Goal: Task Accomplishment & Management: Use online tool/utility

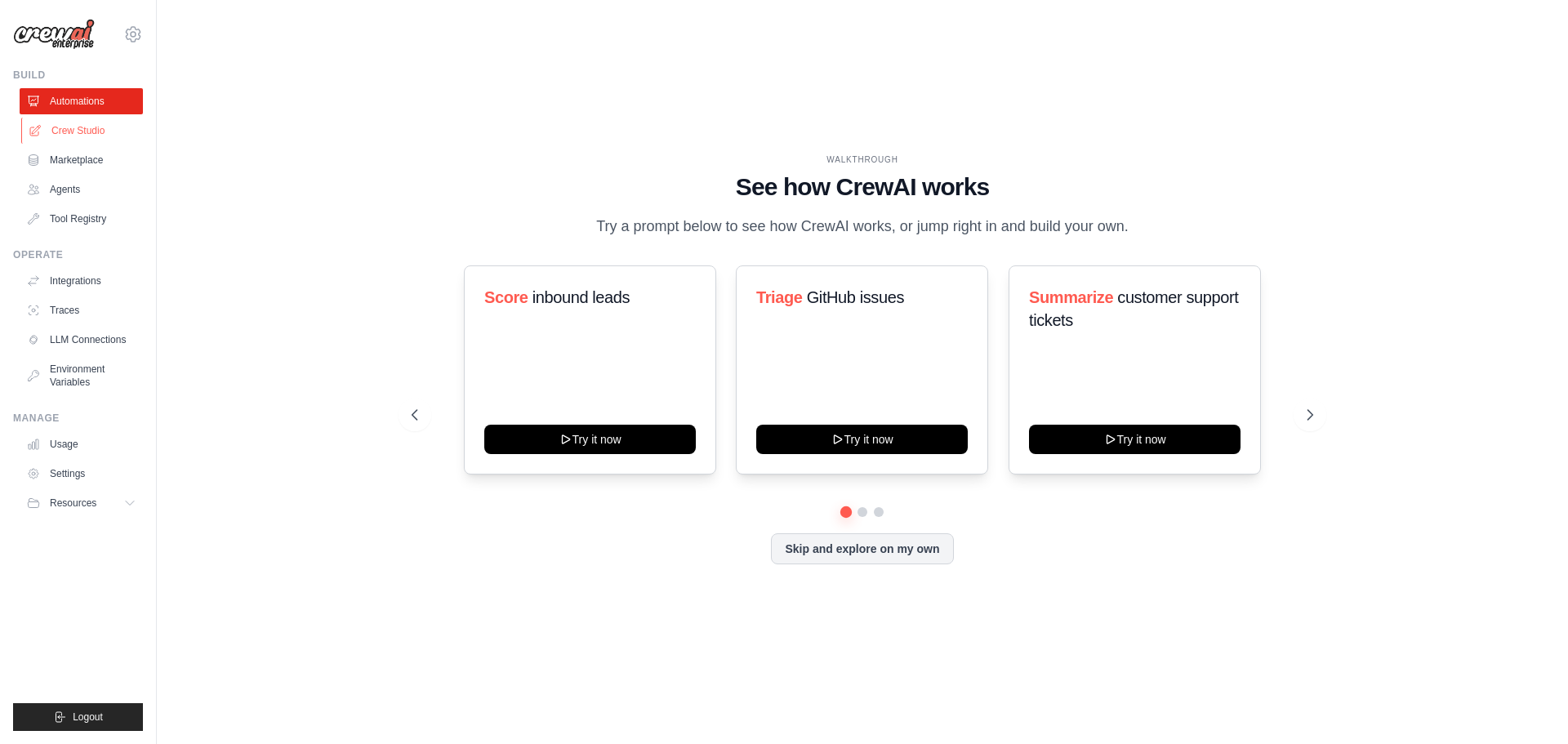
click at [60, 132] on link "Crew Studio" at bounding box center [83, 130] width 123 height 27
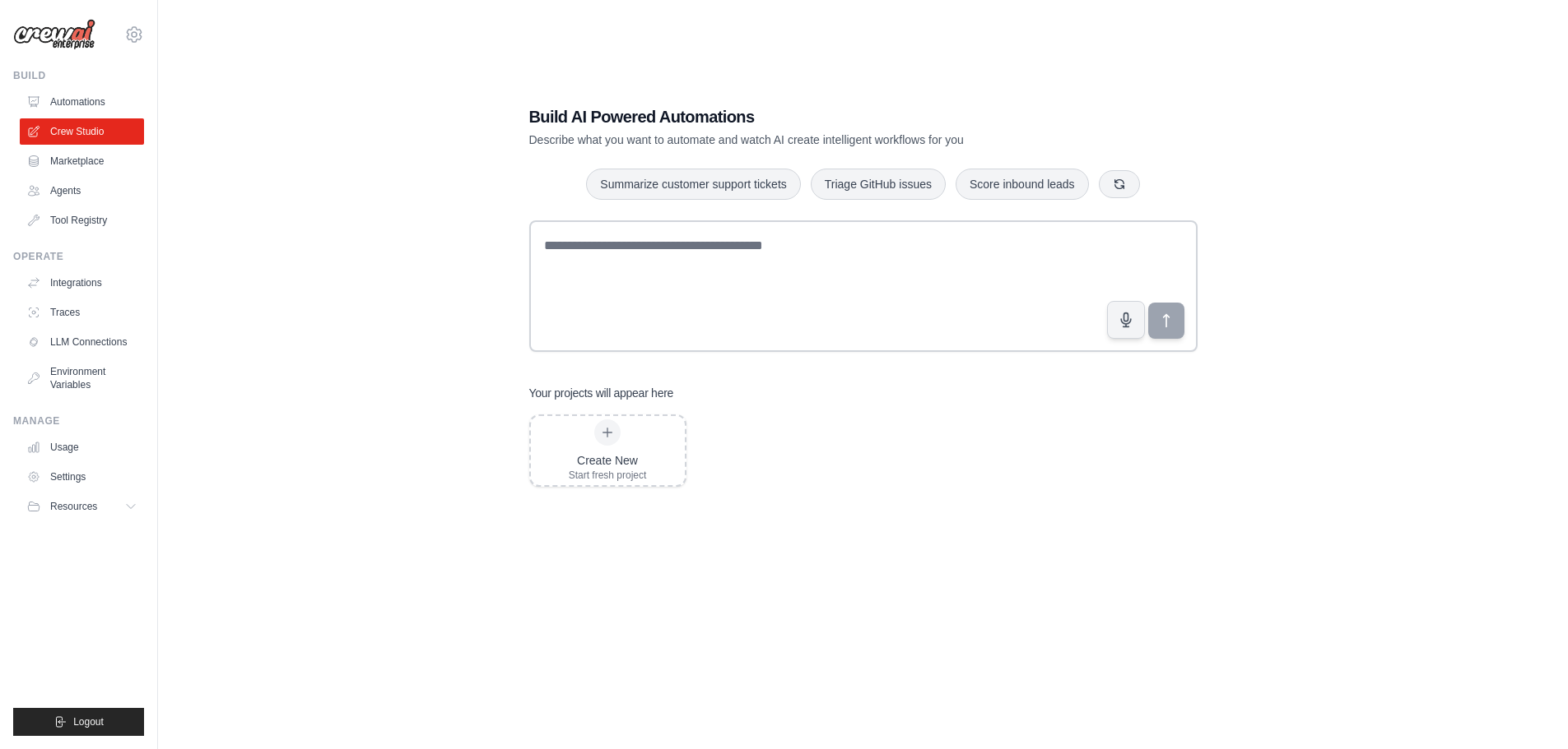
click at [67, 192] on link "Agents" at bounding box center [82, 191] width 124 height 27
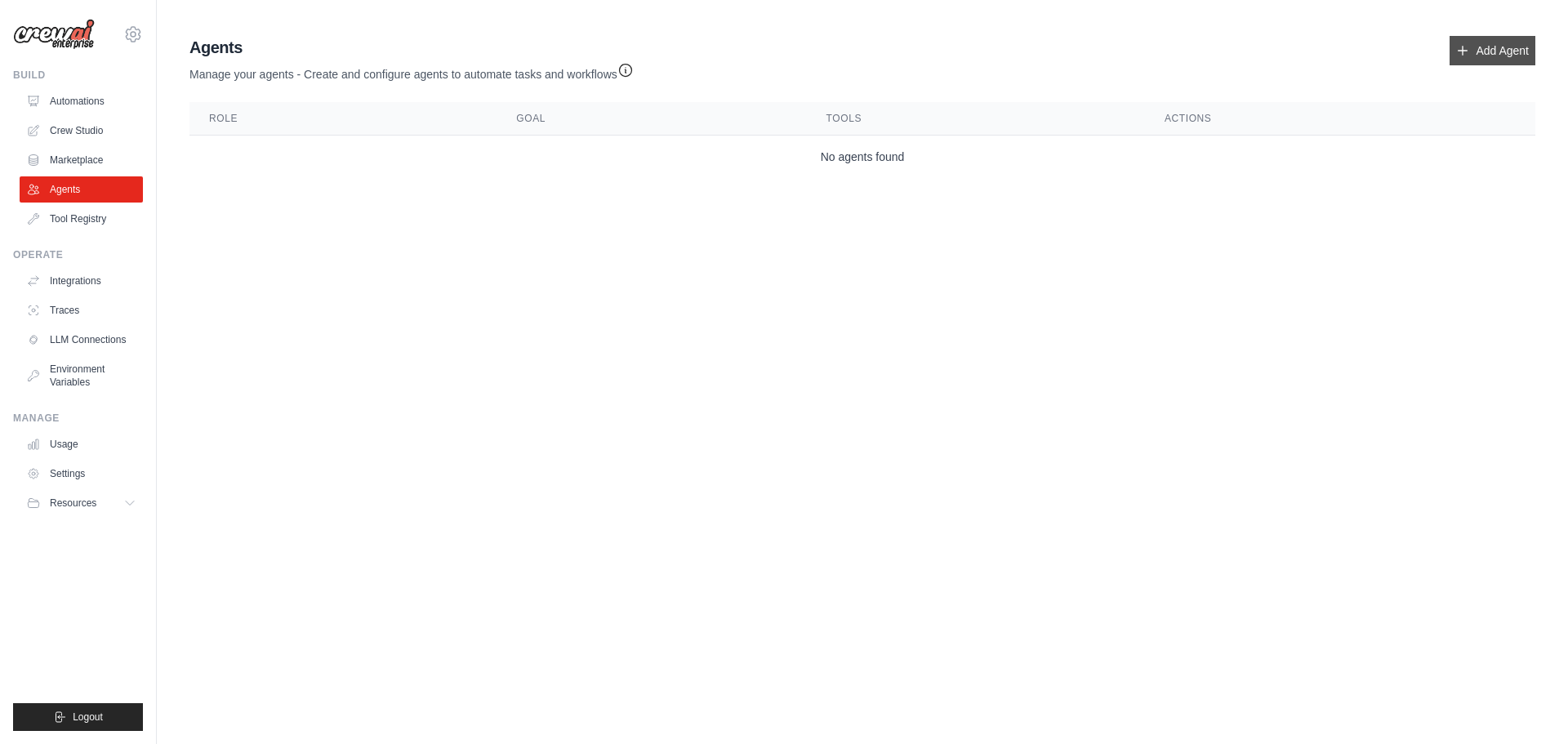
click at [1469, 54] on icon at bounding box center [1463, 50] width 13 height 13
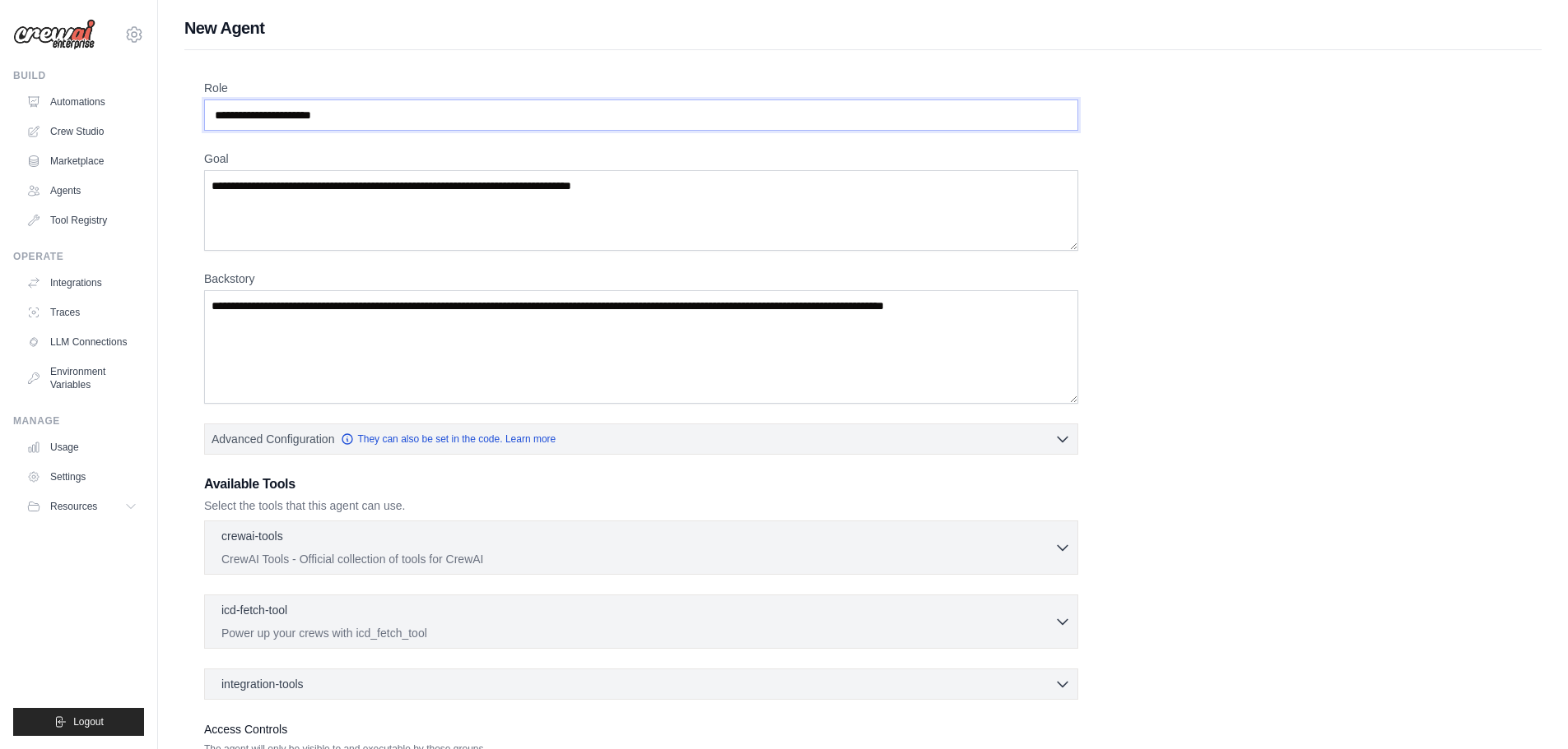
click at [566, 121] on input "Role" at bounding box center [641, 115] width 874 height 31
click at [397, 116] on input "Role" at bounding box center [641, 115] width 874 height 31
click at [374, 203] on textarea "Goal" at bounding box center [641, 210] width 874 height 80
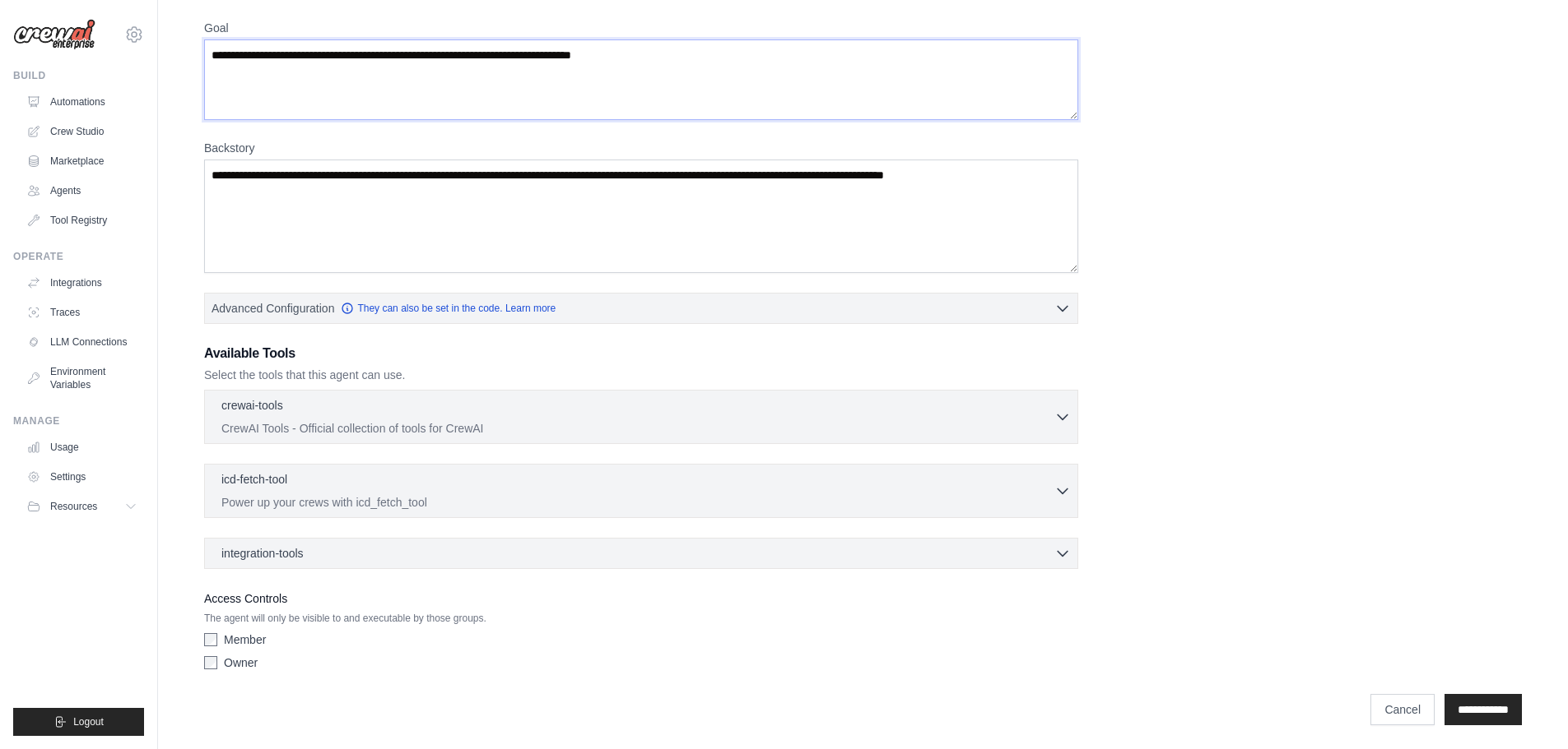
scroll to position [133, 0]
click at [73, 483] on link "Settings" at bounding box center [84, 477] width 124 height 27
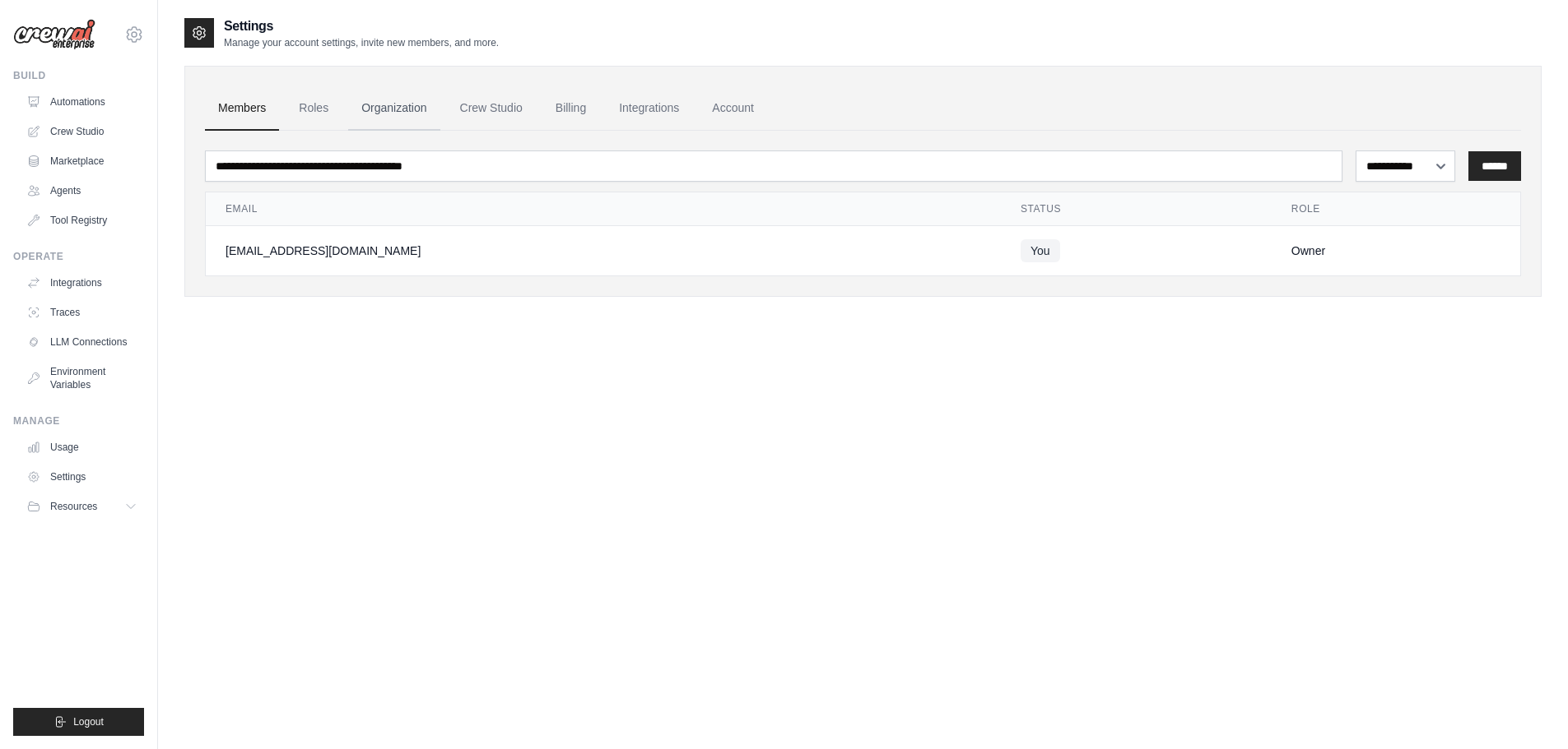
drag, startPoint x: 328, startPoint y: 106, endPoint x: 350, endPoint y: 106, distance: 22.0
click at [330, 106] on link "Roles" at bounding box center [313, 108] width 56 height 44
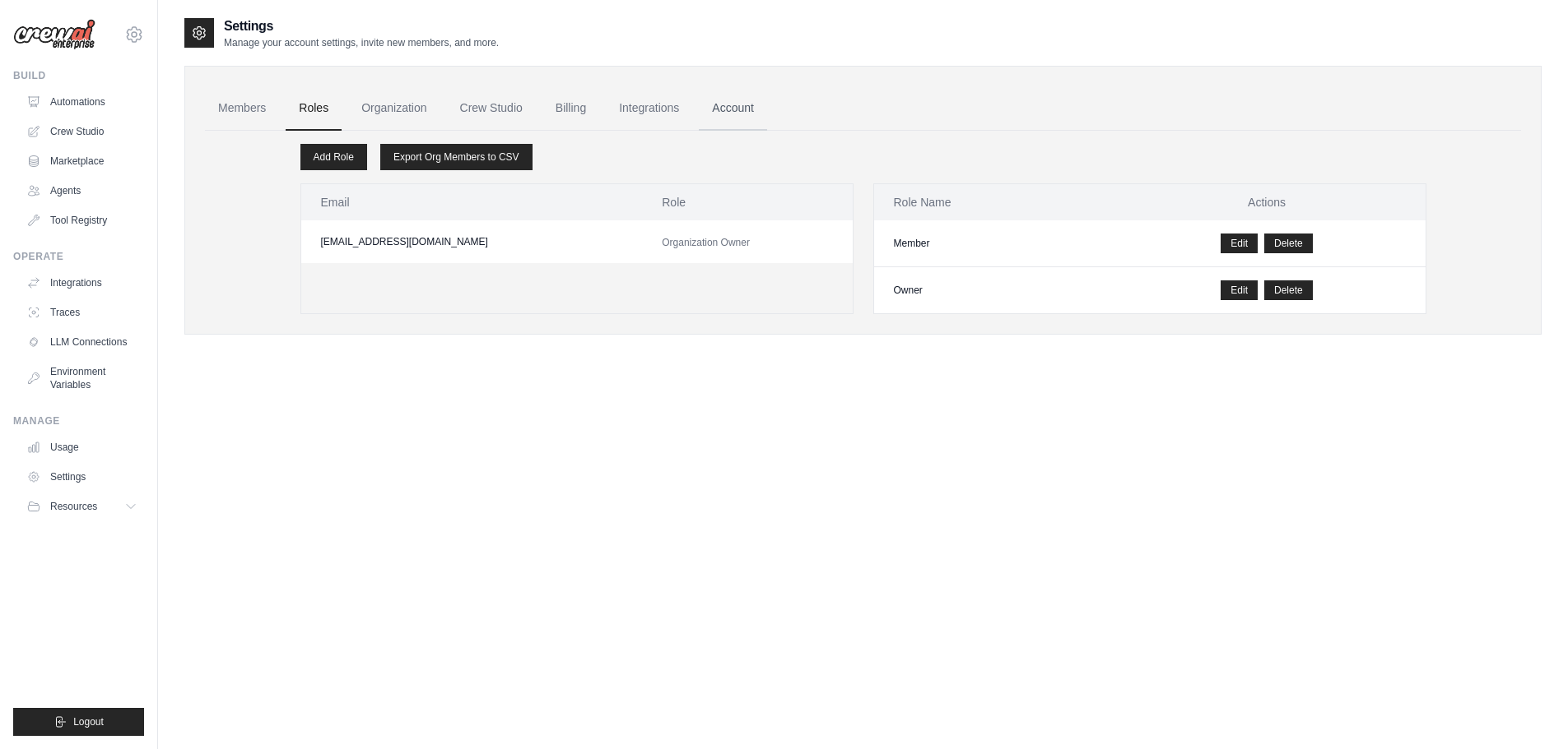
click at [734, 105] on link "Account" at bounding box center [732, 108] width 68 height 44
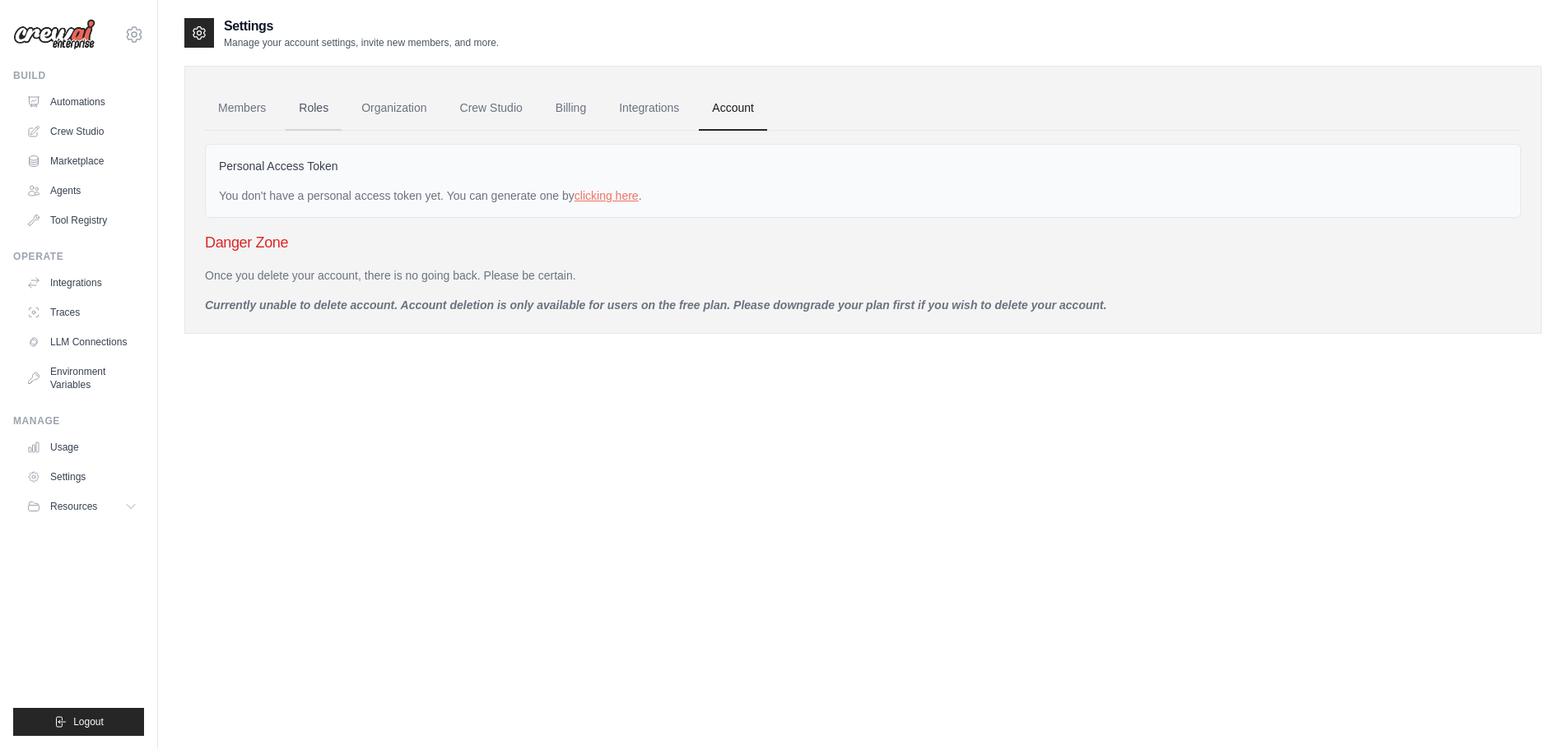
click at [328, 119] on link "Roles" at bounding box center [313, 108] width 56 height 44
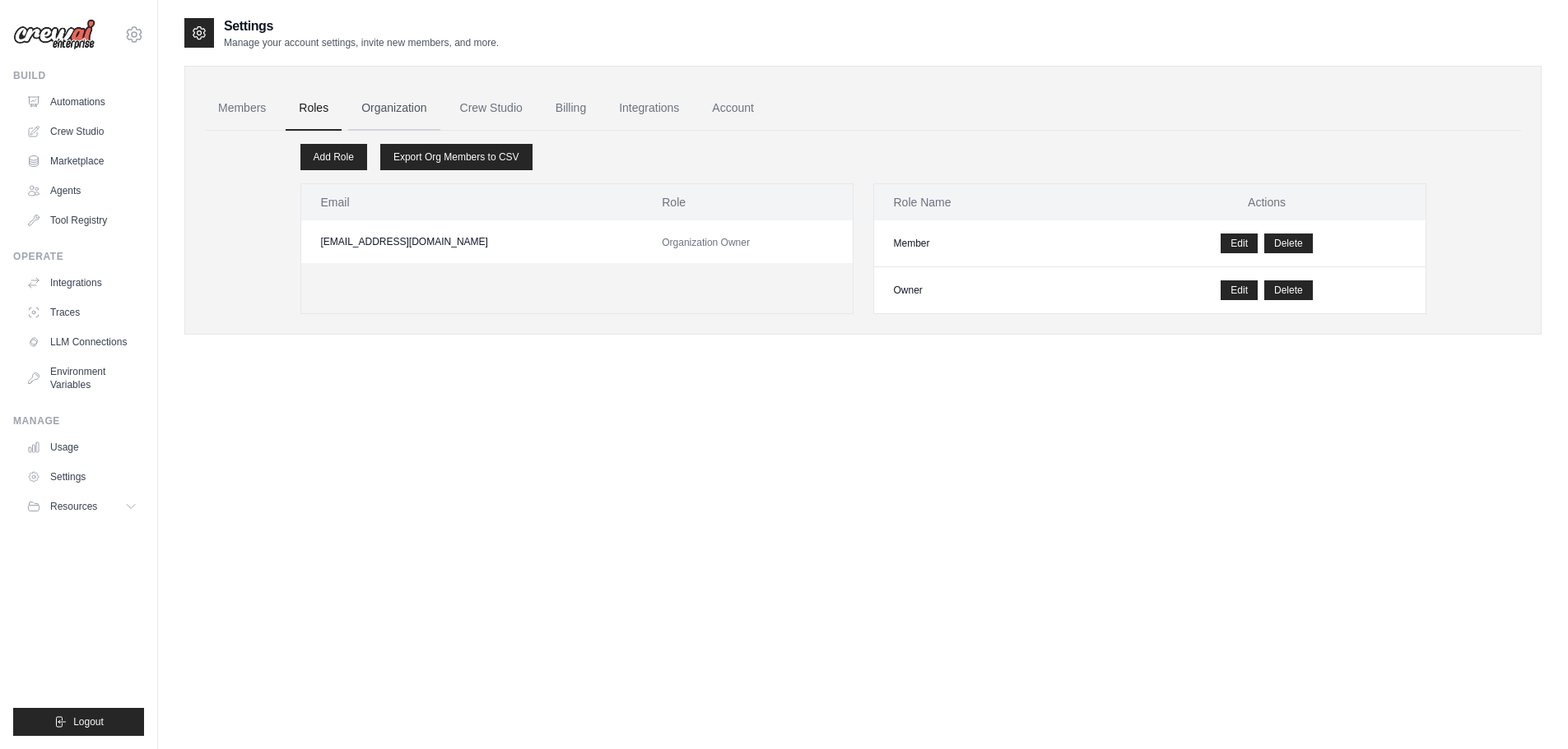
click at [410, 111] on link "Organization" at bounding box center [394, 108] width 92 height 44
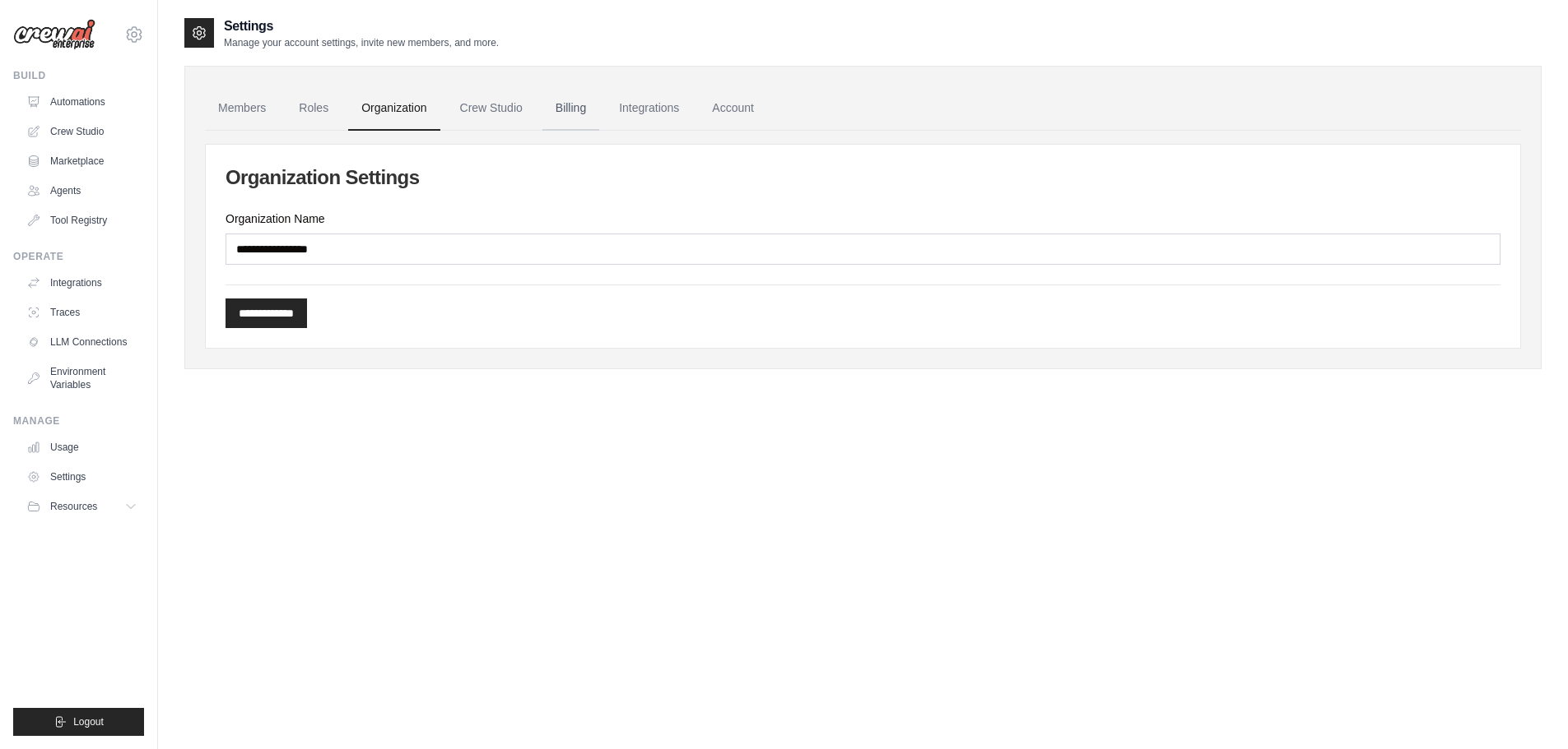
drag, startPoint x: 495, startPoint y: 104, endPoint x: 550, endPoint y: 100, distance: 55.1
click at [496, 104] on link "Crew Studio" at bounding box center [491, 108] width 89 height 44
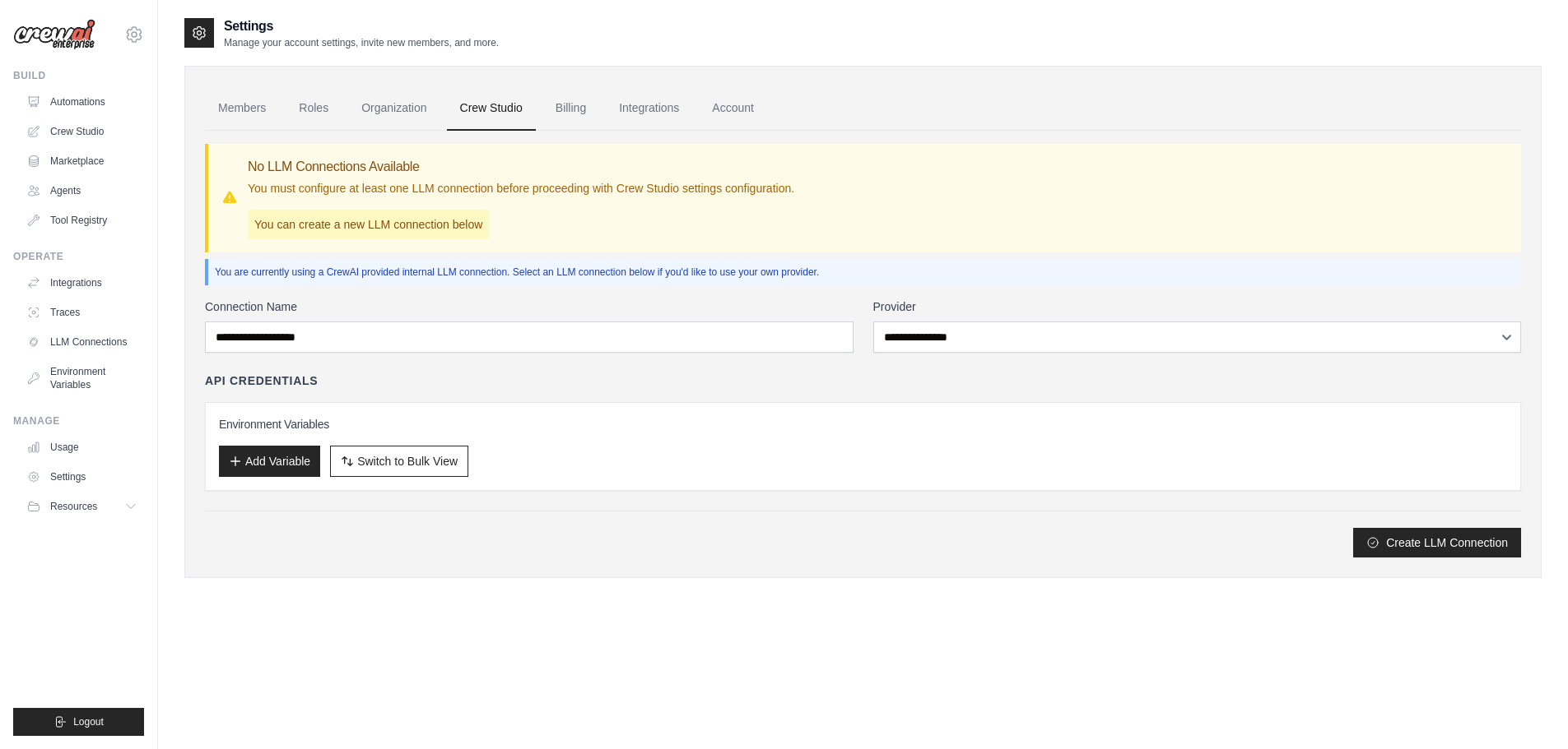
click at [572, 113] on link "Billing" at bounding box center [571, 108] width 57 height 44
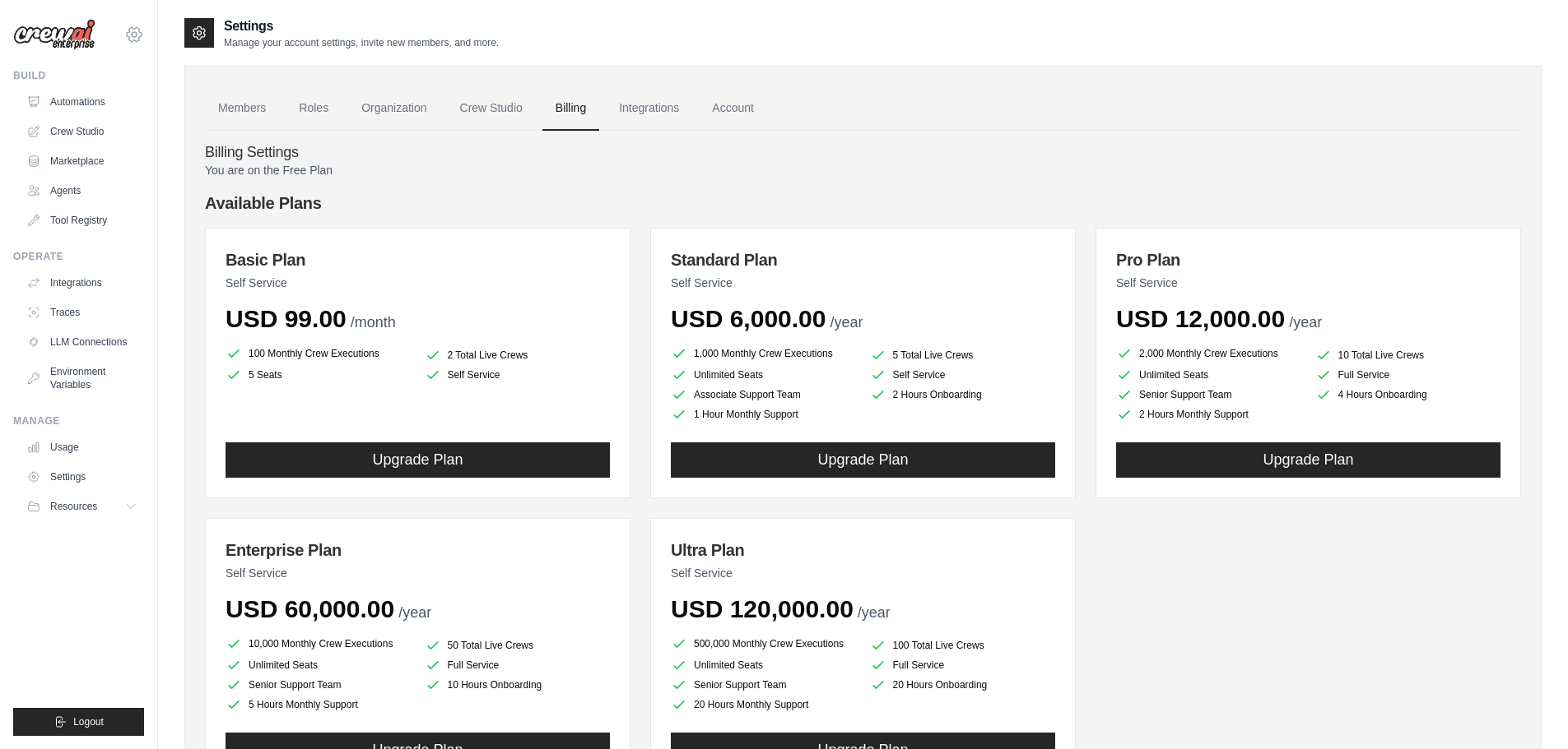
click at [138, 30] on icon at bounding box center [134, 35] width 20 height 20
click at [392, 181] on div "You are on the Free Plan Available Plans Basic Plan Self Service USD 99.00 /mon…" at bounding box center [863, 493] width 1316 height 662
click at [74, 130] on link "Crew Studio" at bounding box center [84, 131] width 124 height 27
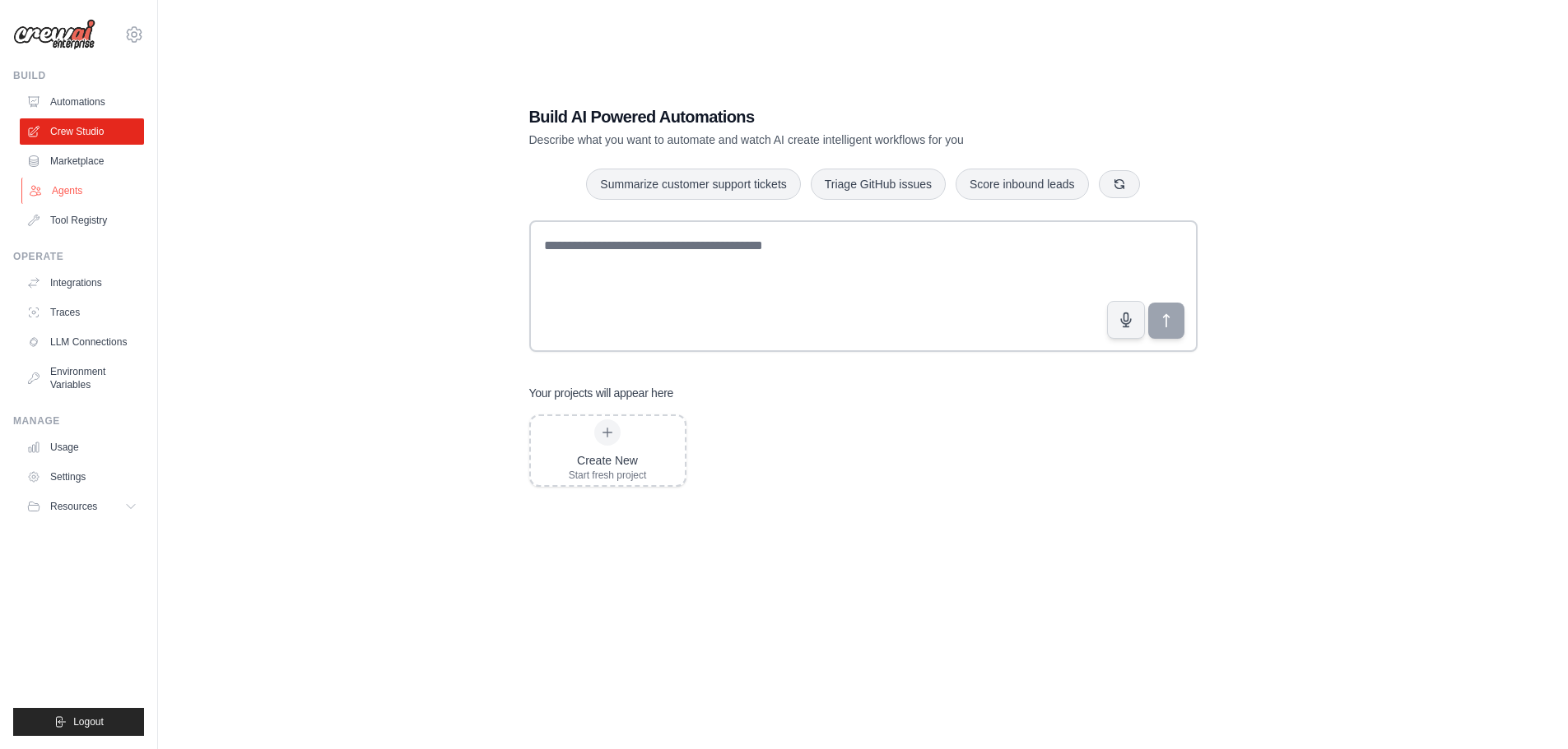
click at [68, 186] on link "Agents" at bounding box center [84, 191] width 124 height 27
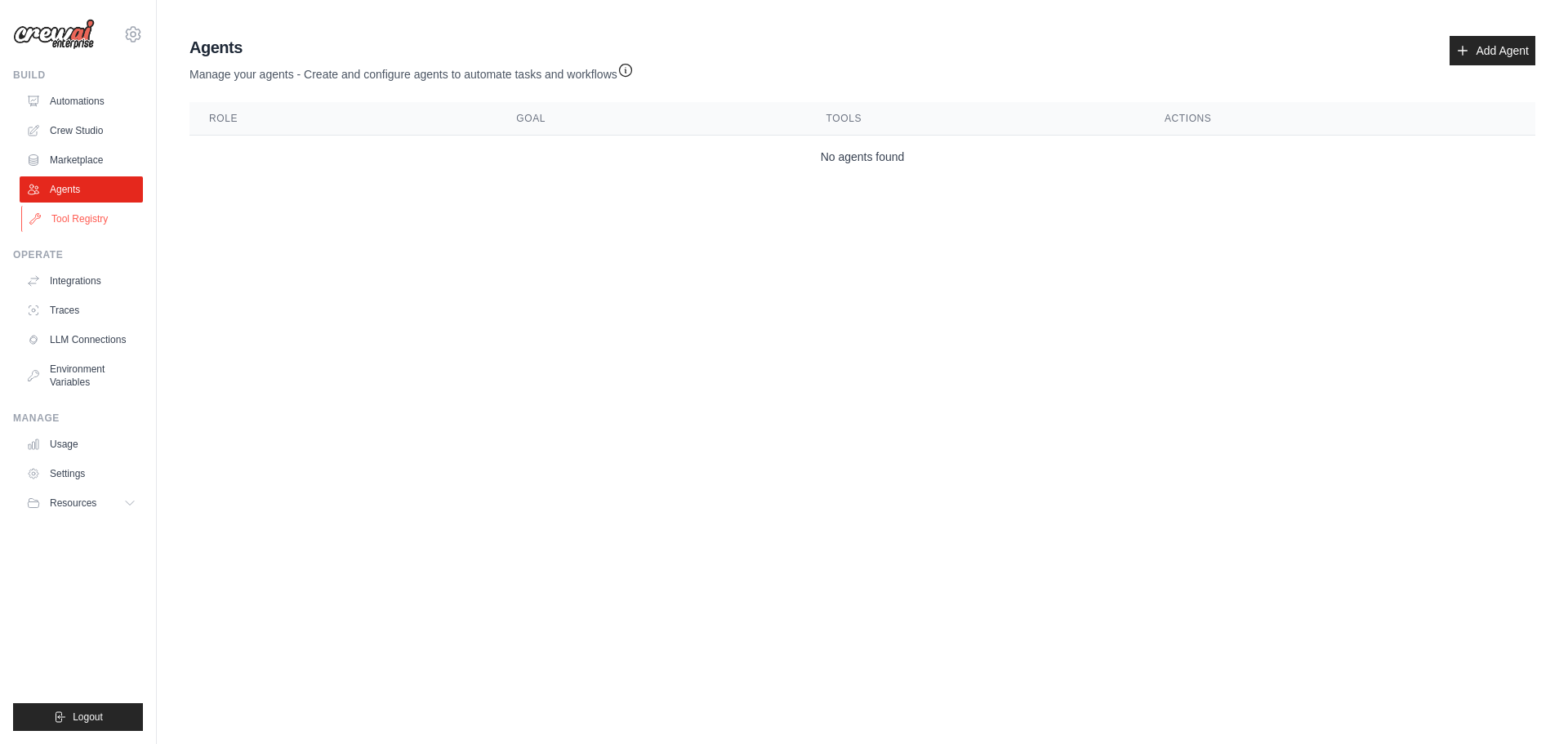
click at [85, 221] on link "Tool Registry" at bounding box center [83, 219] width 123 height 27
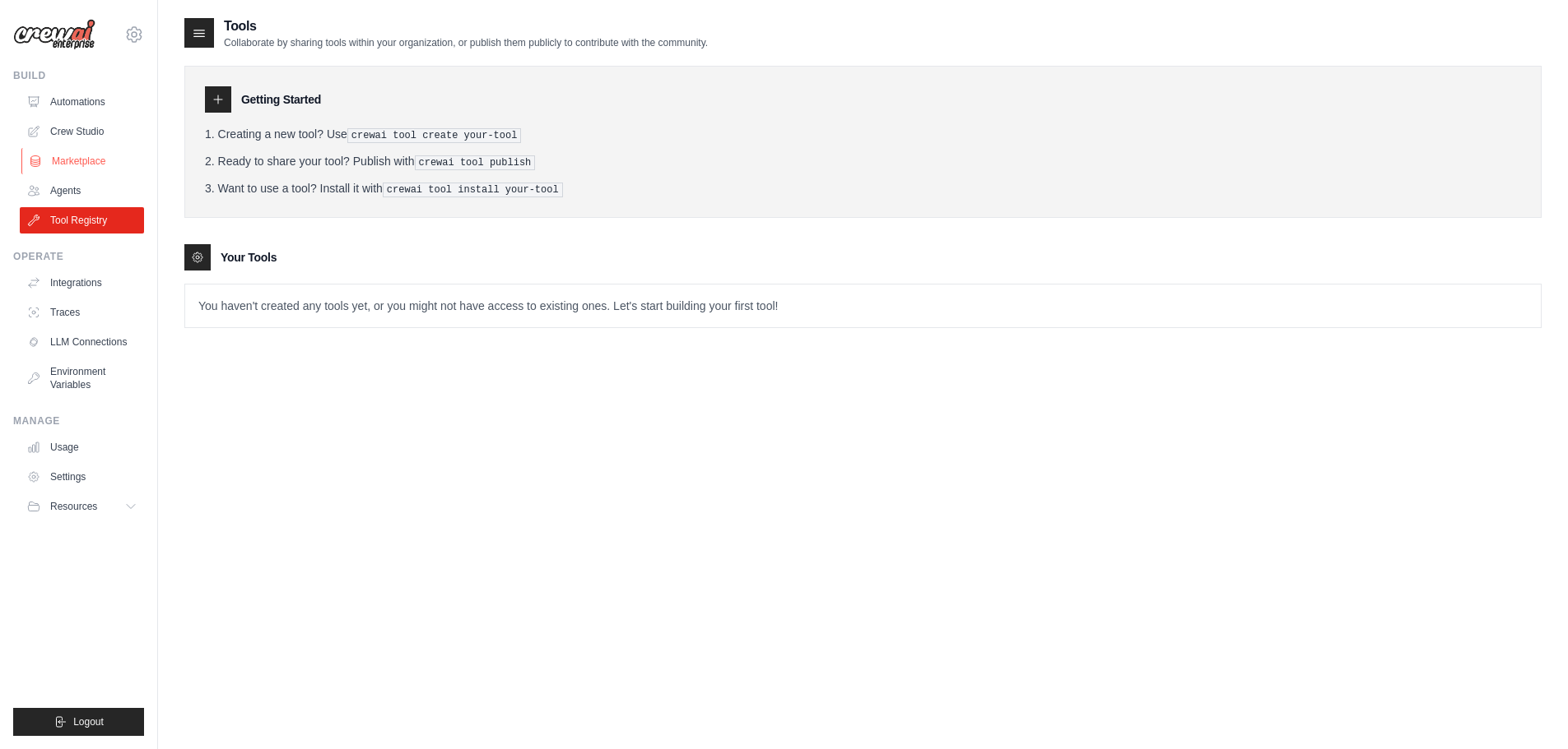
click at [98, 158] on link "Marketplace" at bounding box center [84, 161] width 124 height 27
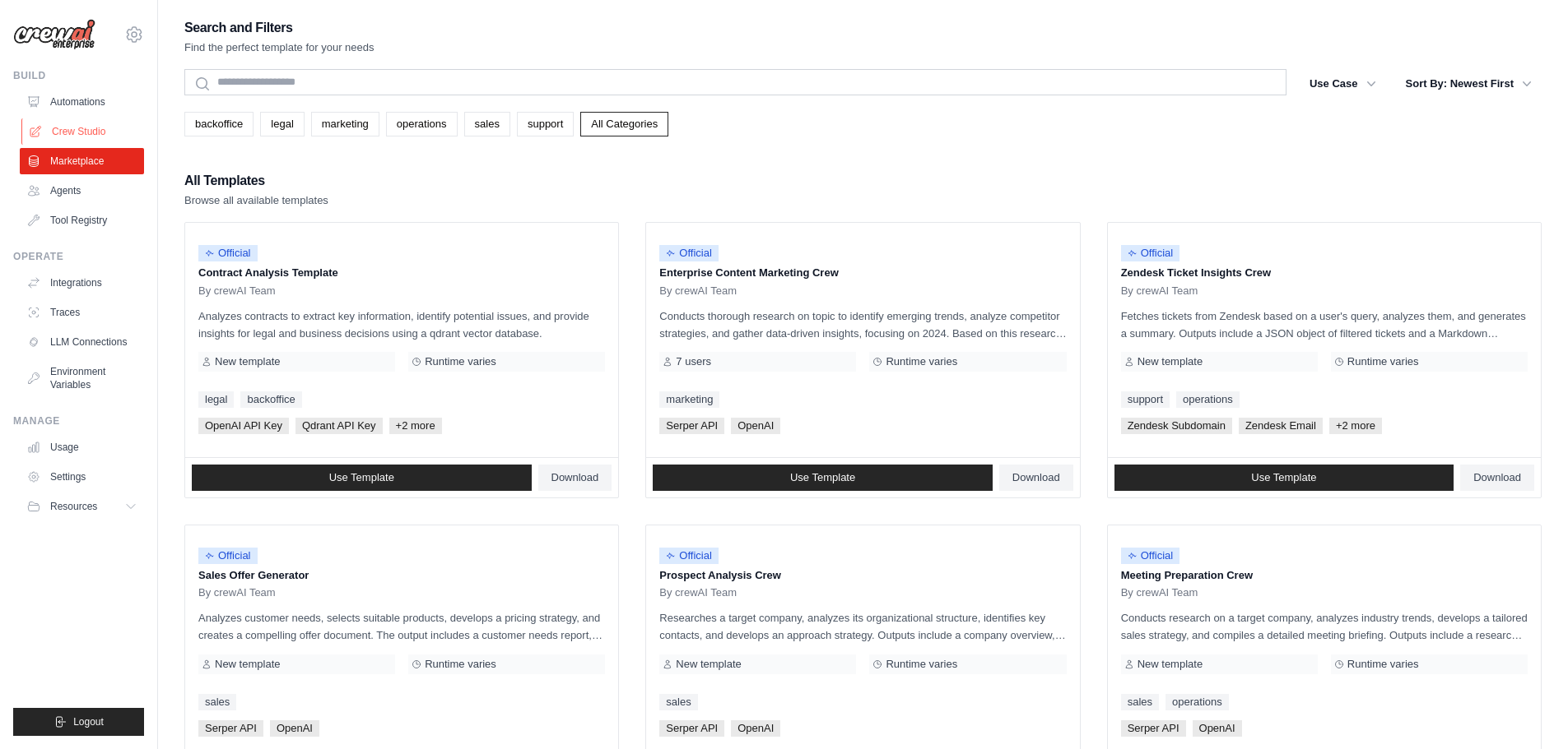
click at [97, 129] on link "Crew Studio" at bounding box center [84, 131] width 124 height 27
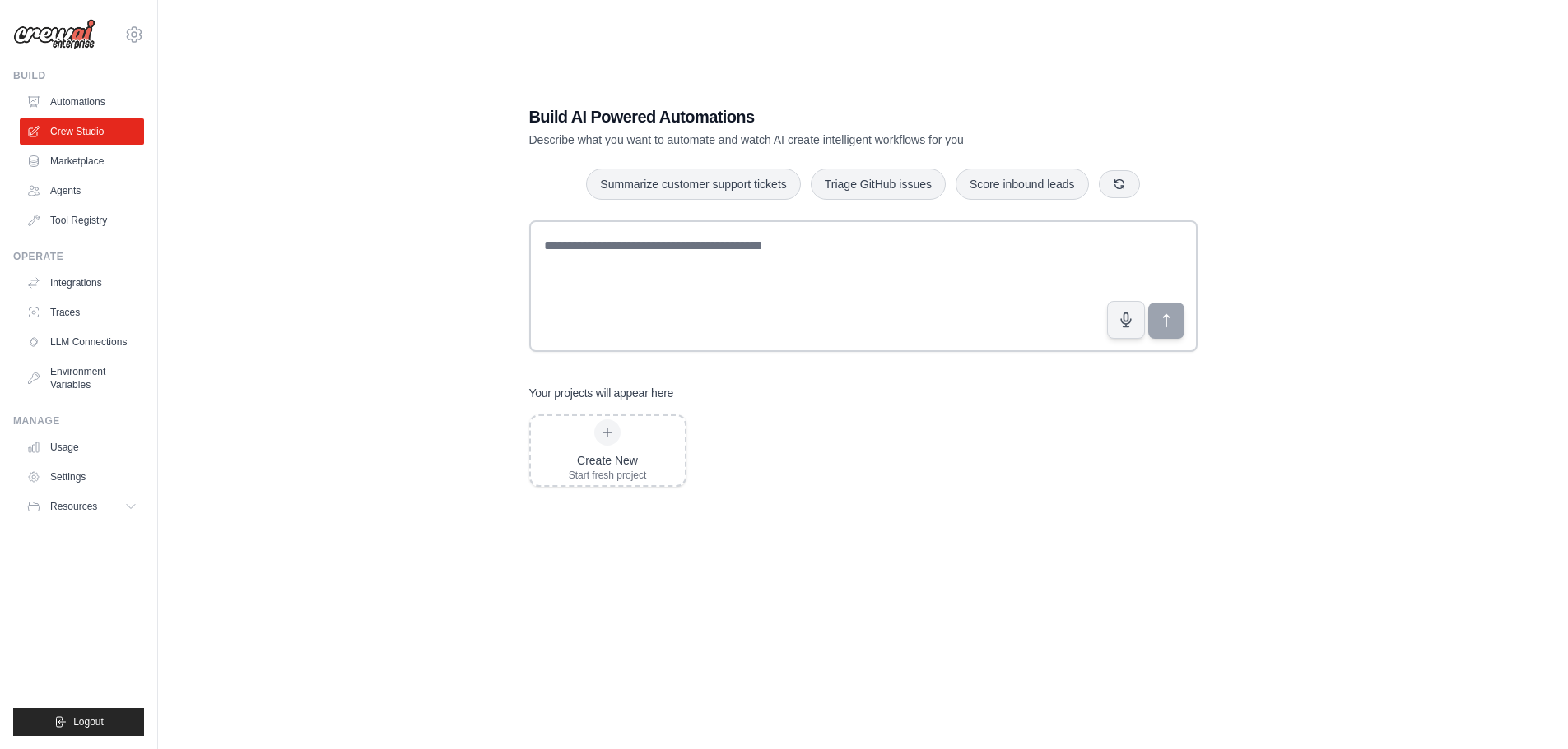
click at [799, 130] on div "Build AI Powered Automations Describe what you want to automate and watch AI cr…" at bounding box center [806, 127] width 553 height 43
click at [83, 168] on link "Marketplace" at bounding box center [84, 161] width 124 height 27
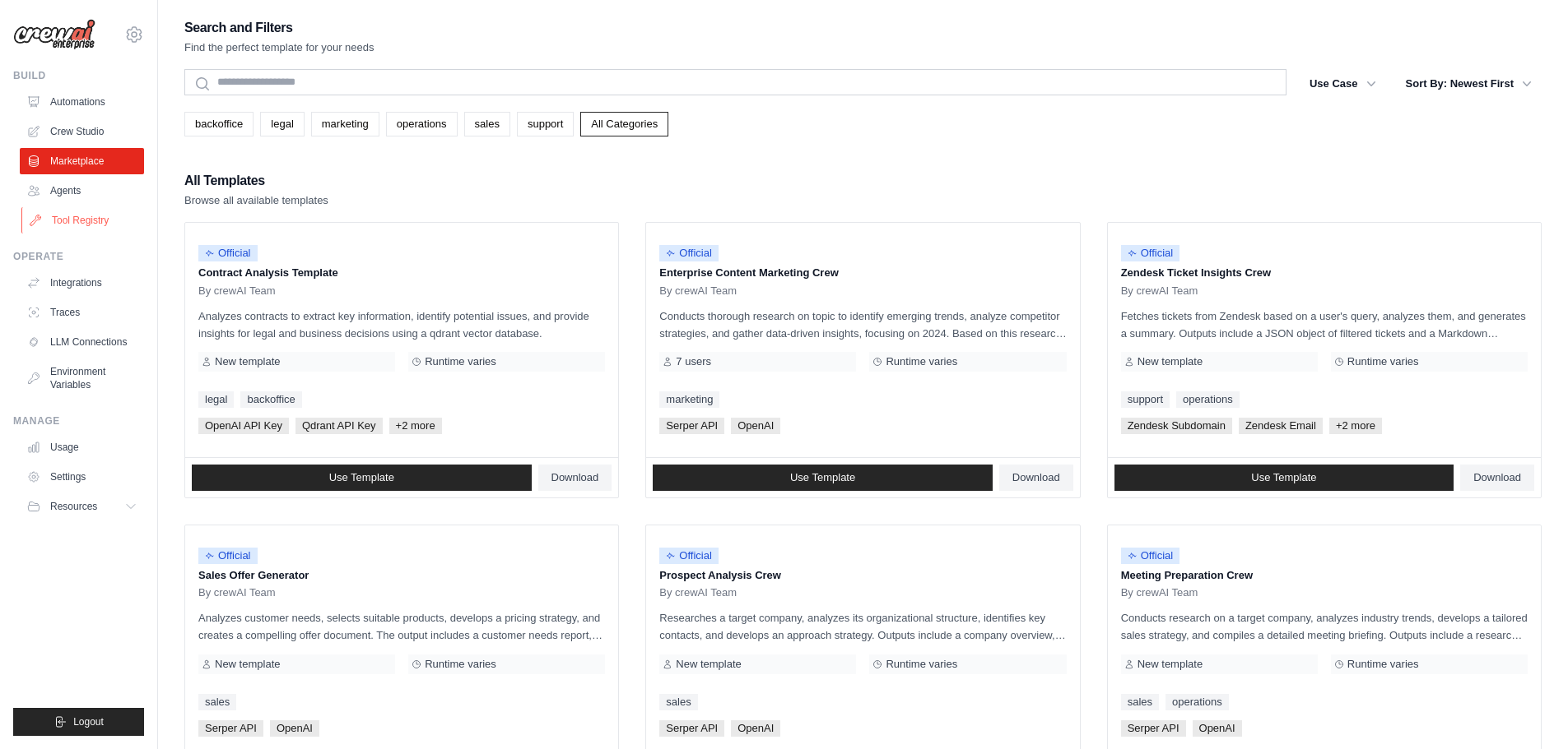
click at [97, 223] on link "Tool Registry" at bounding box center [84, 220] width 124 height 27
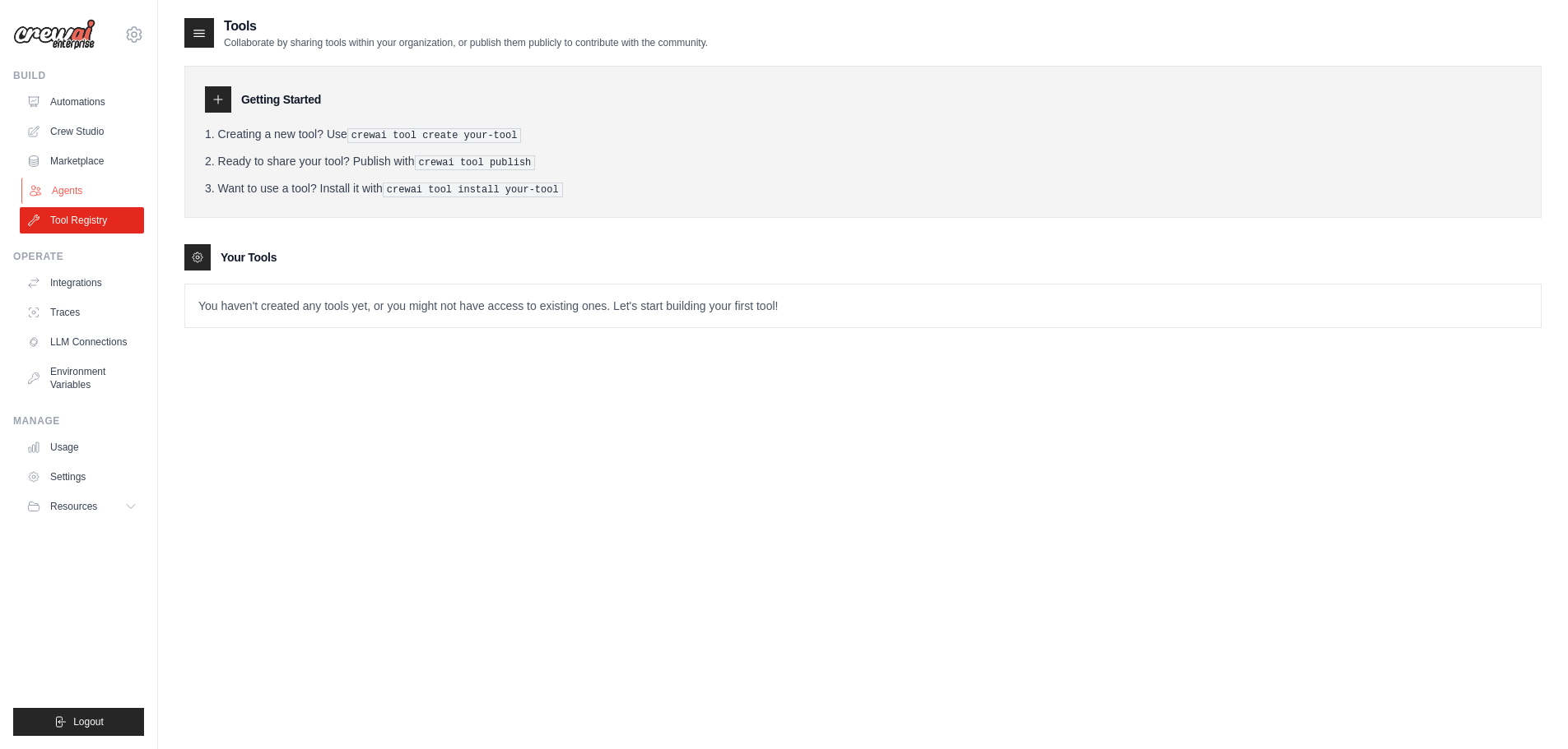
click at [91, 182] on link "Agents" at bounding box center [84, 191] width 124 height 27
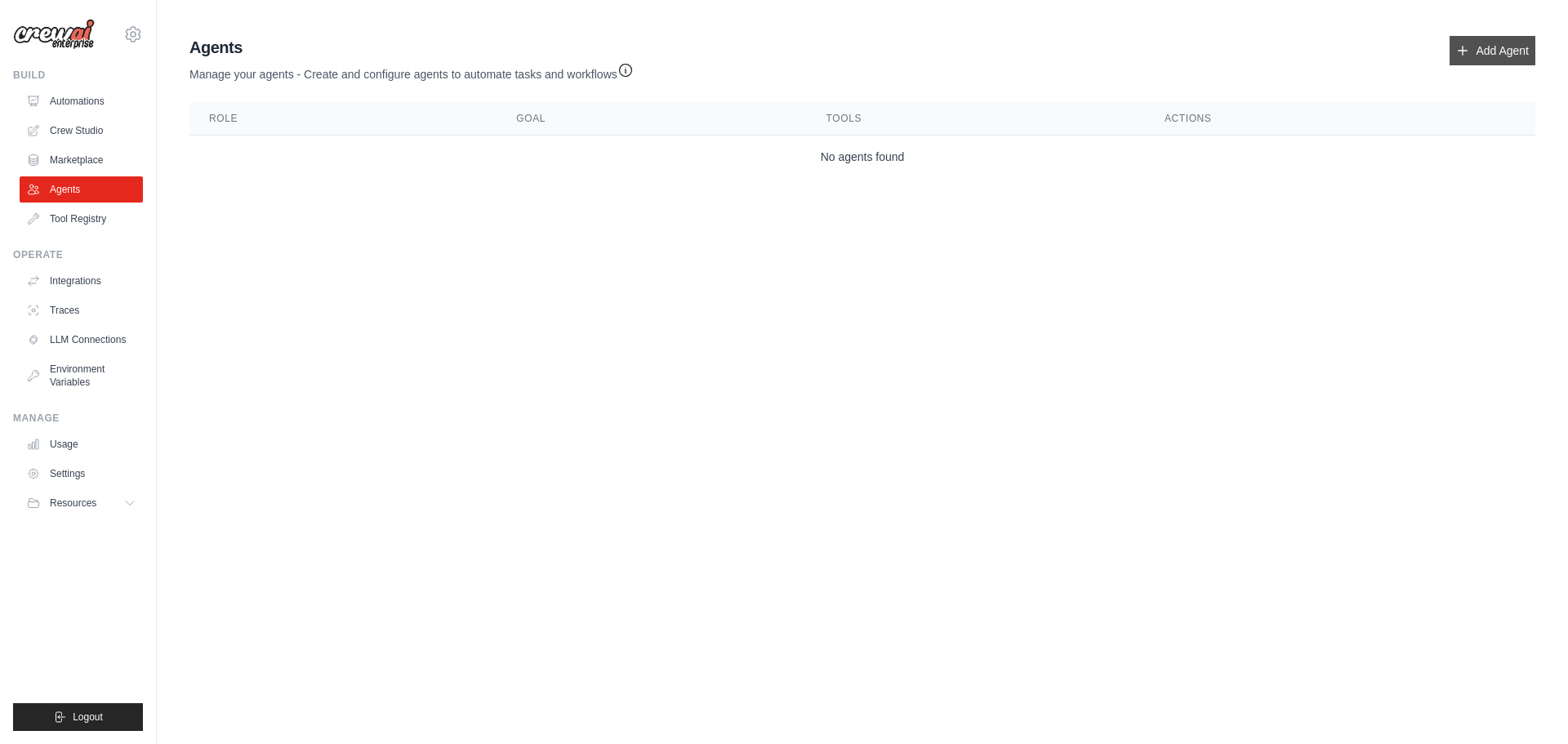
click at [1481, 54] on link "Add Agent" at bounding box center [1493, 51] width 86 height 29
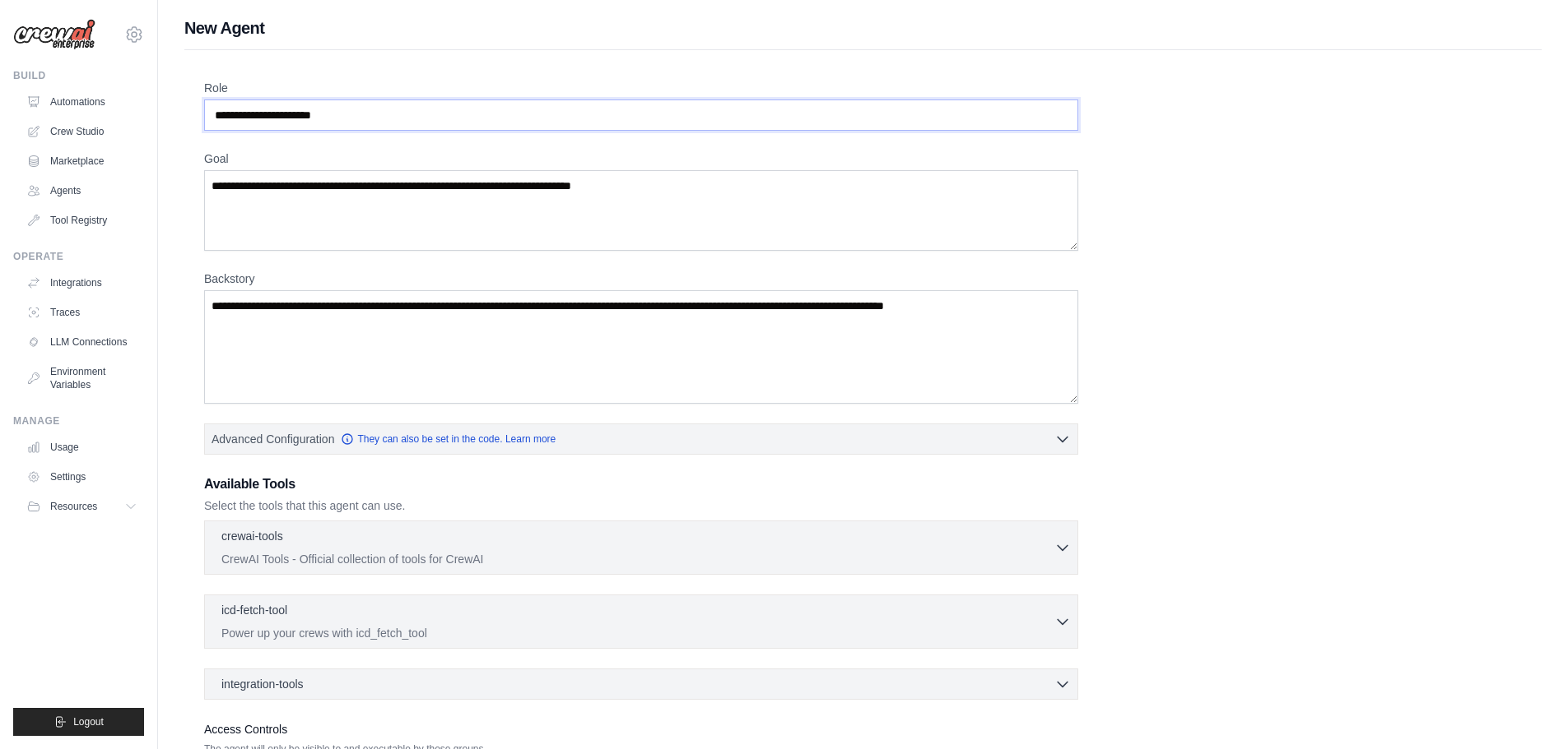
click at [284, 115] on input "Role" at bounding box center [641, 115] width 874 height 31
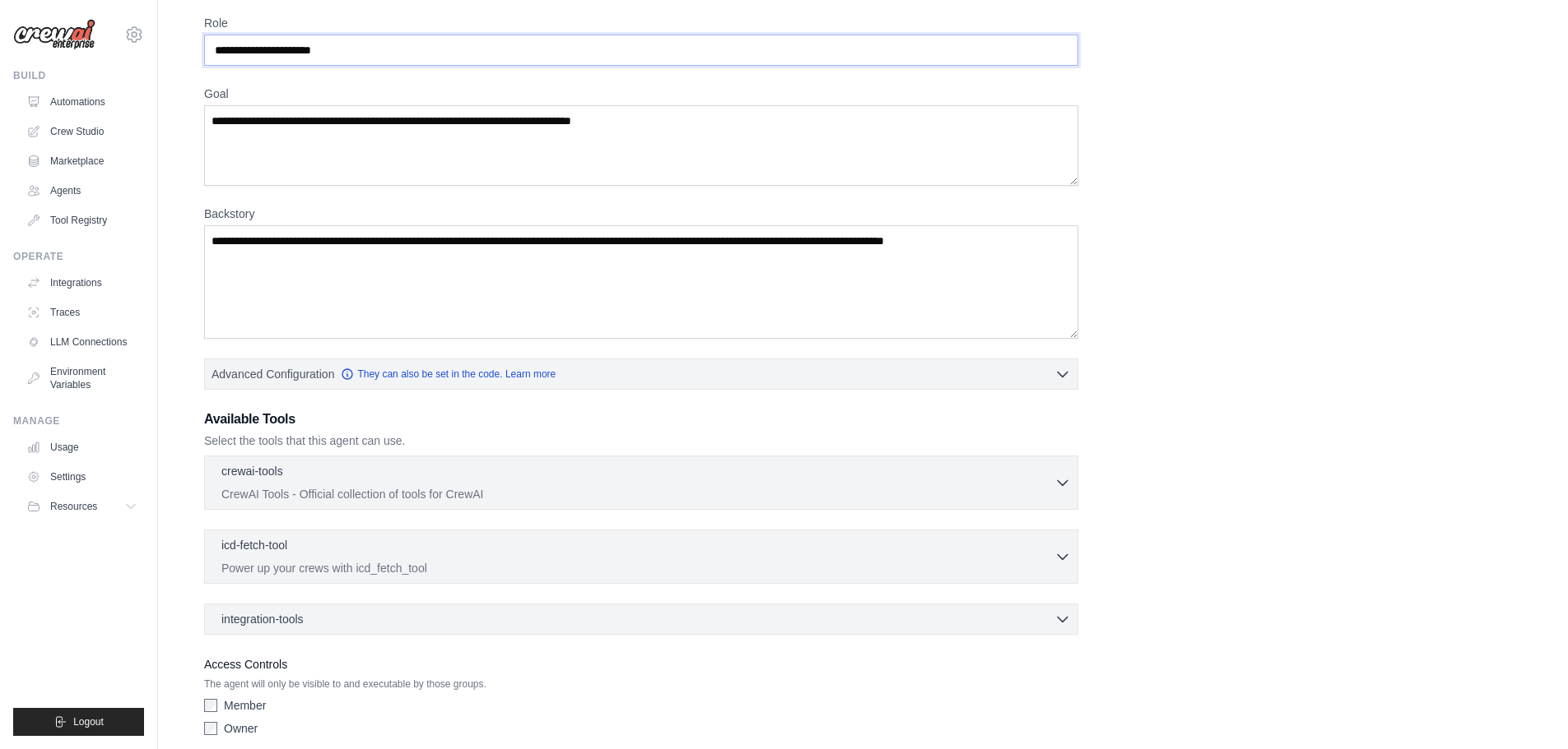
scroll to position [133, 0]
